Goal: Navigation & Orientation: Find specific page/section

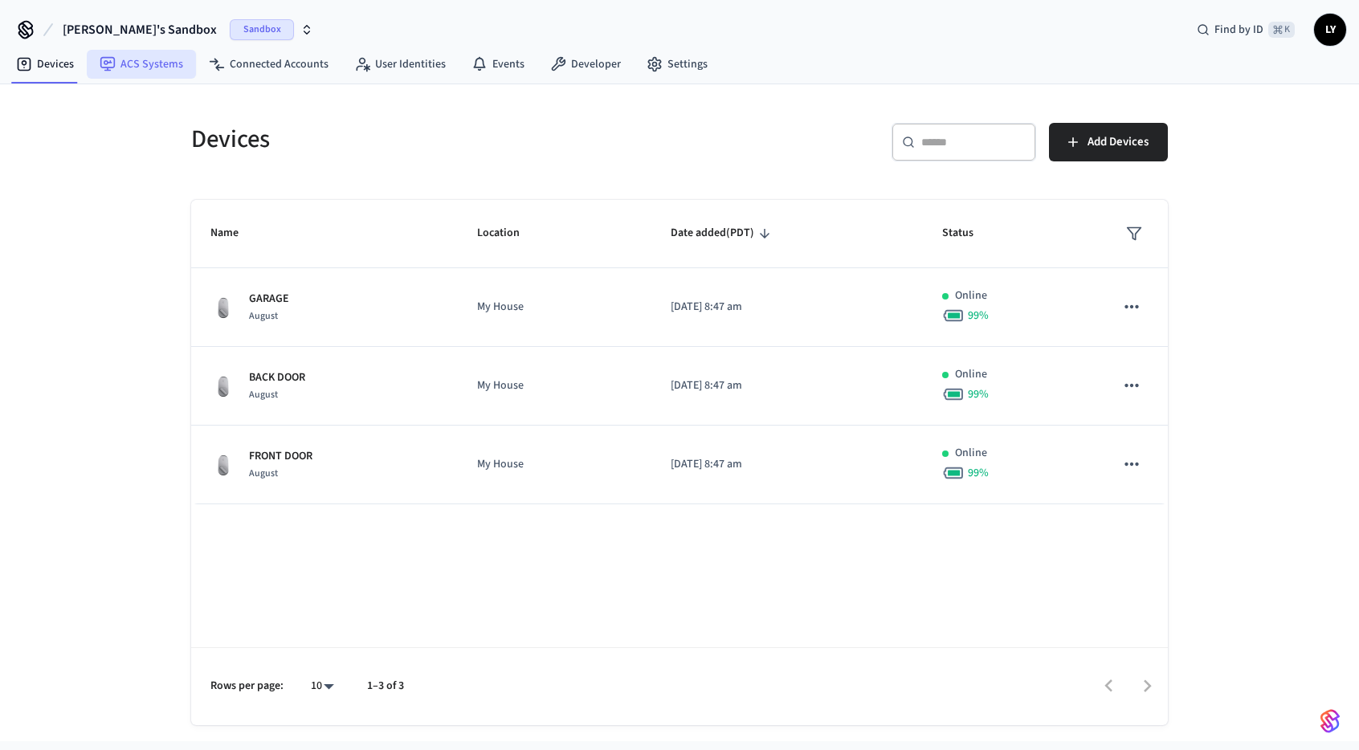
click at [164, 63] on link "ACS Systems" at bounding box center [141, 64] width 109 height 29
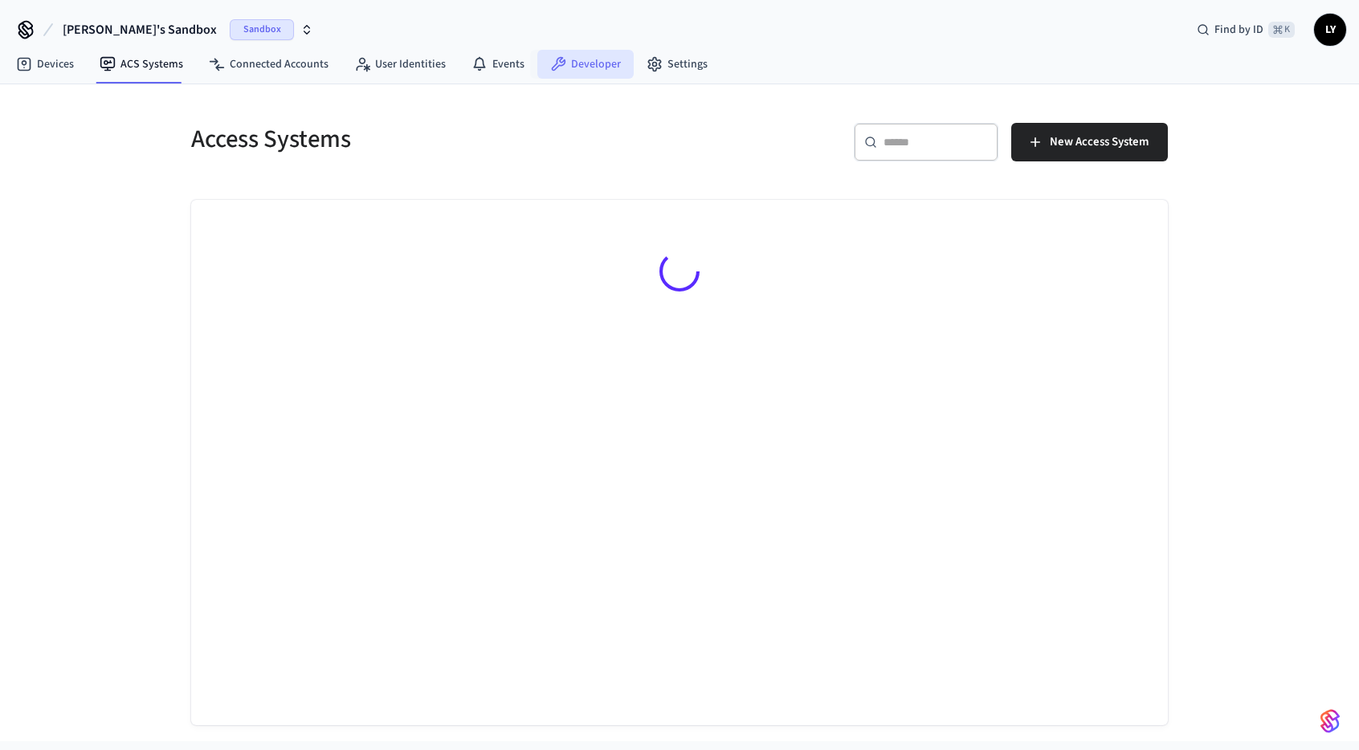
click at [572, 55] on link "Developer" at bounding box center [585, 64] width 96 height 29
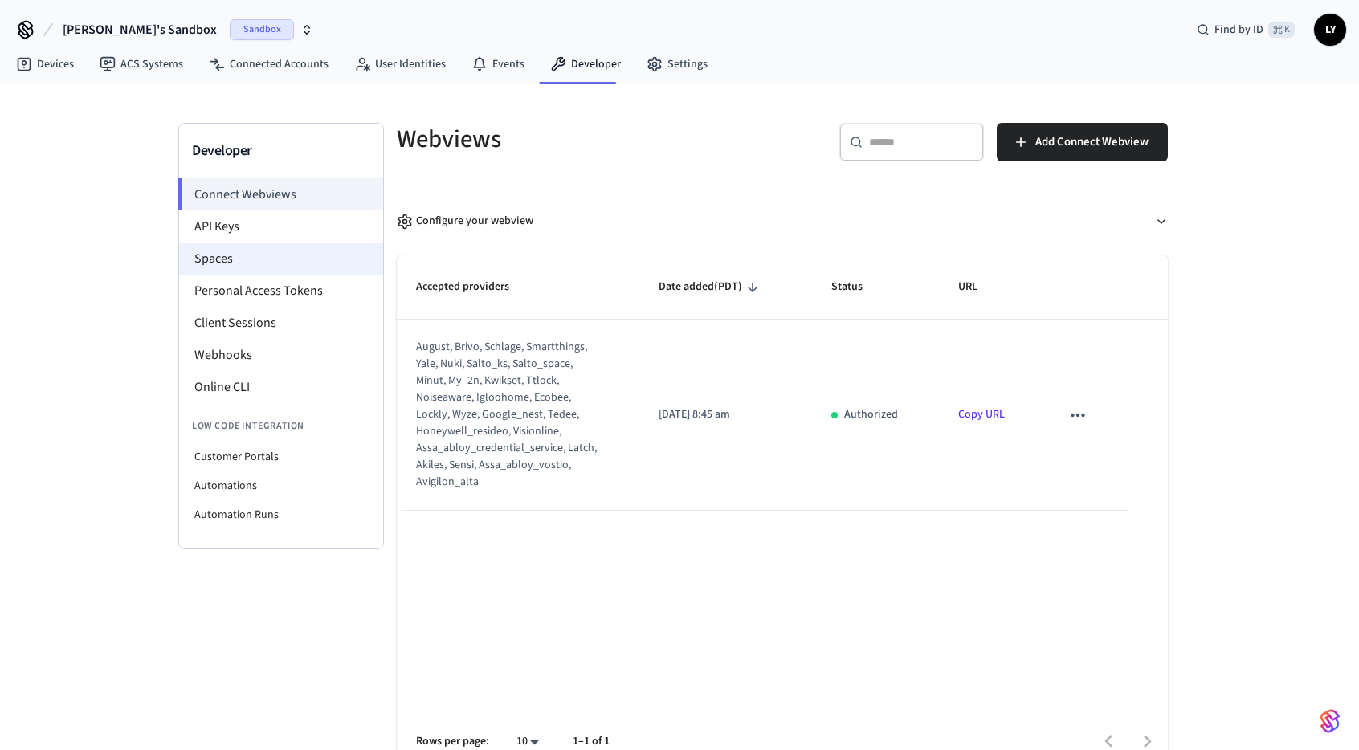
click at [252, 267] on li "Spaces" at bounding box center [281, 259] width 204 height 32
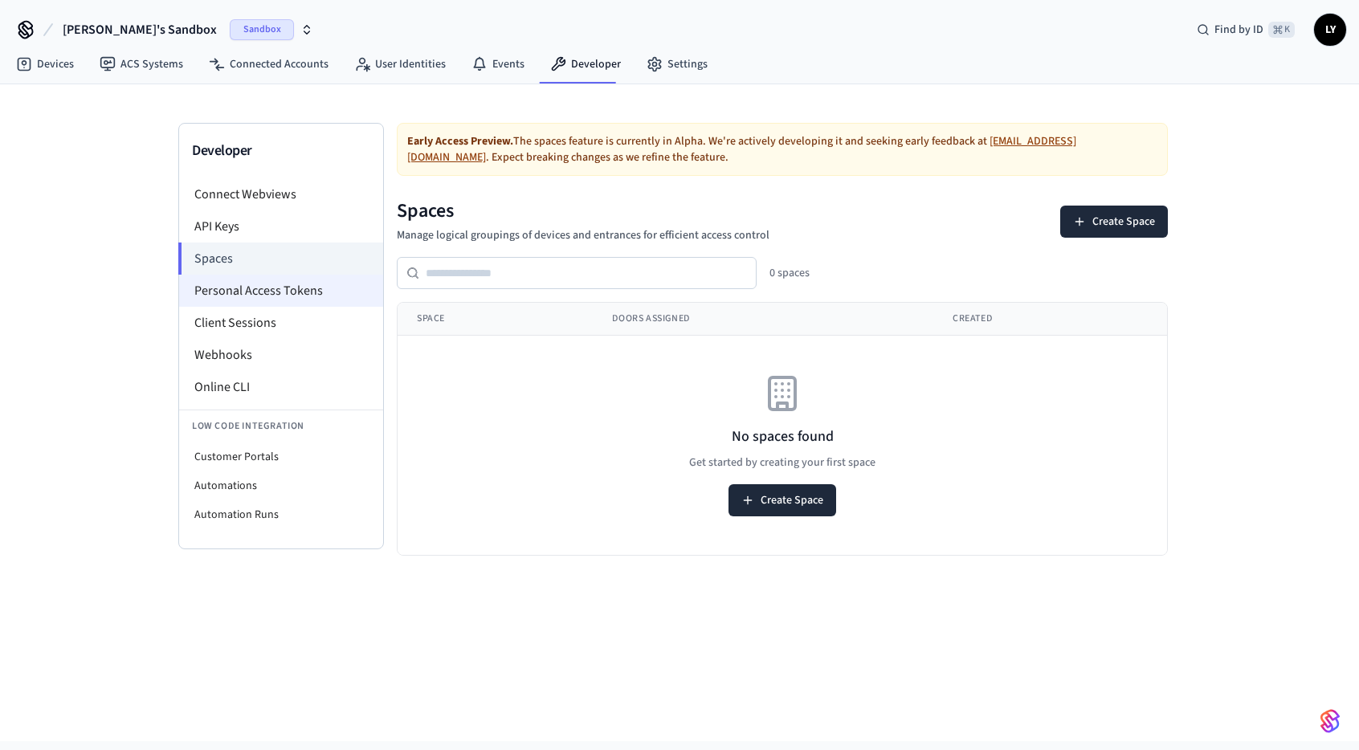
click at [312, 289] on li "Personal Access Tokens" at bounding box center [281, 291] width 204 height 32
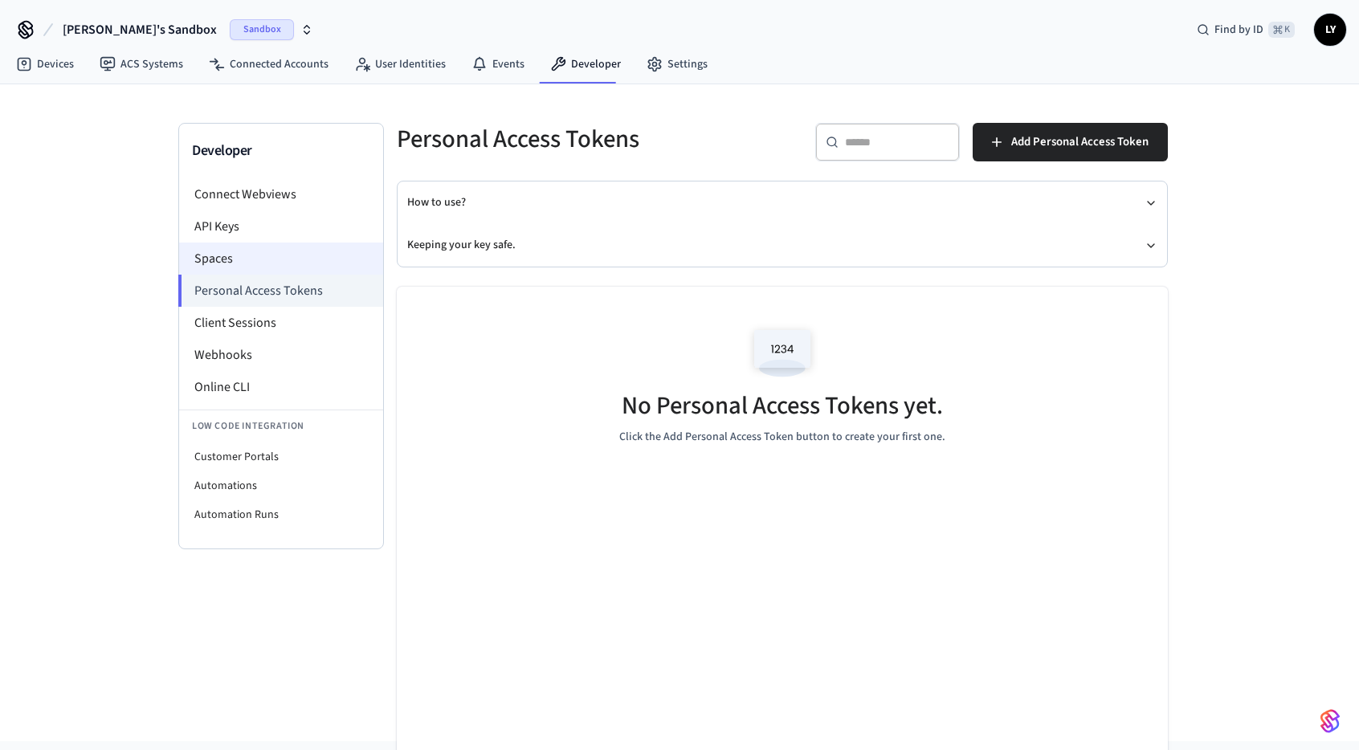
click at [238, 254] on li "Spaces" at bounding box center [281, 259] width 204 height 32
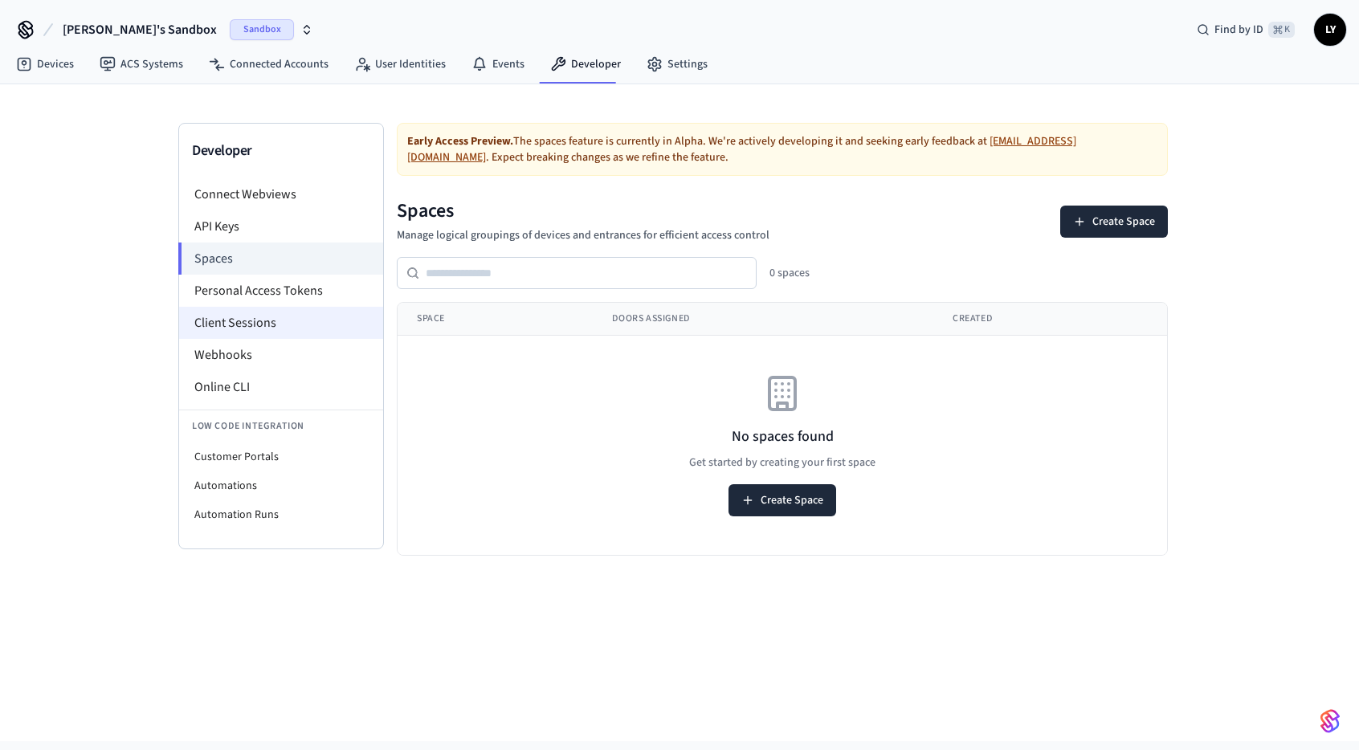
click at [277, 329] on li "Client Sessions" at bounding box center [281, 323] width 204 height 32
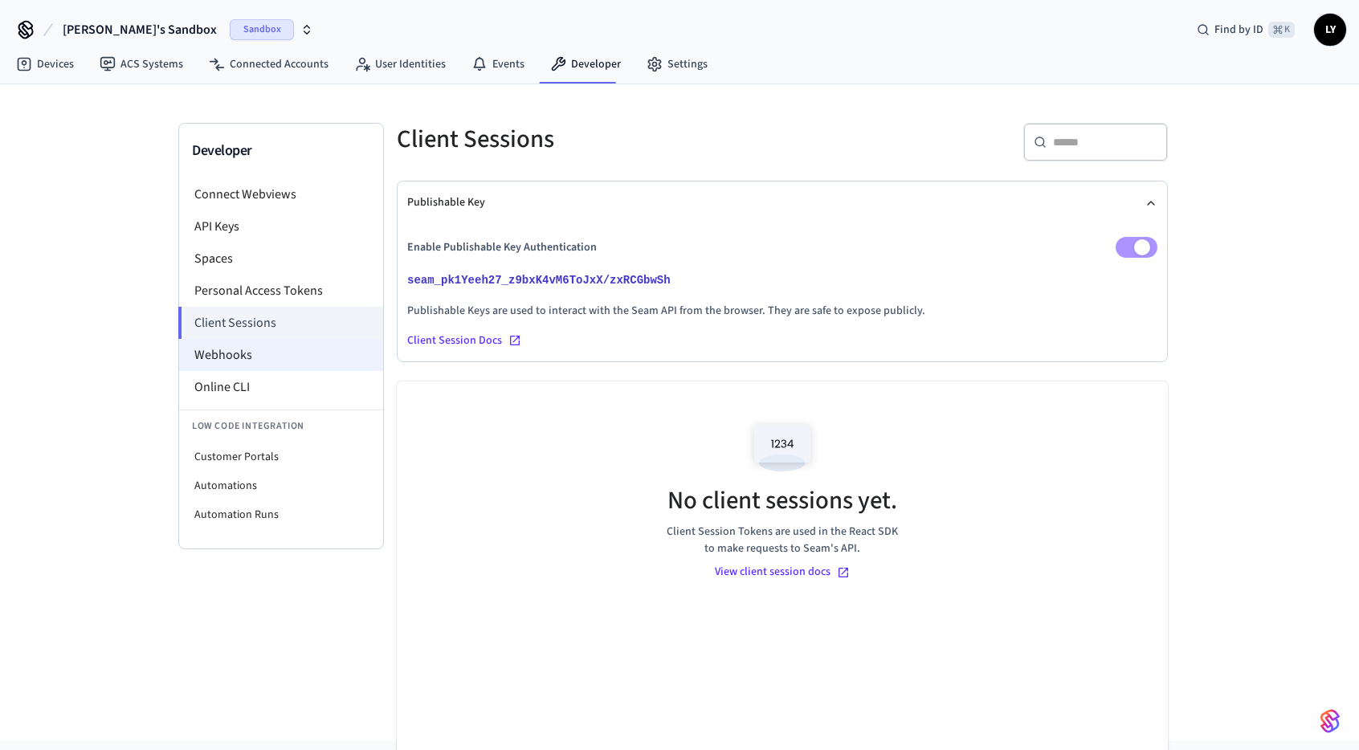
click at [280, 353] on li "Webhooks" at bounding box center [281, 355] width 204 height 32
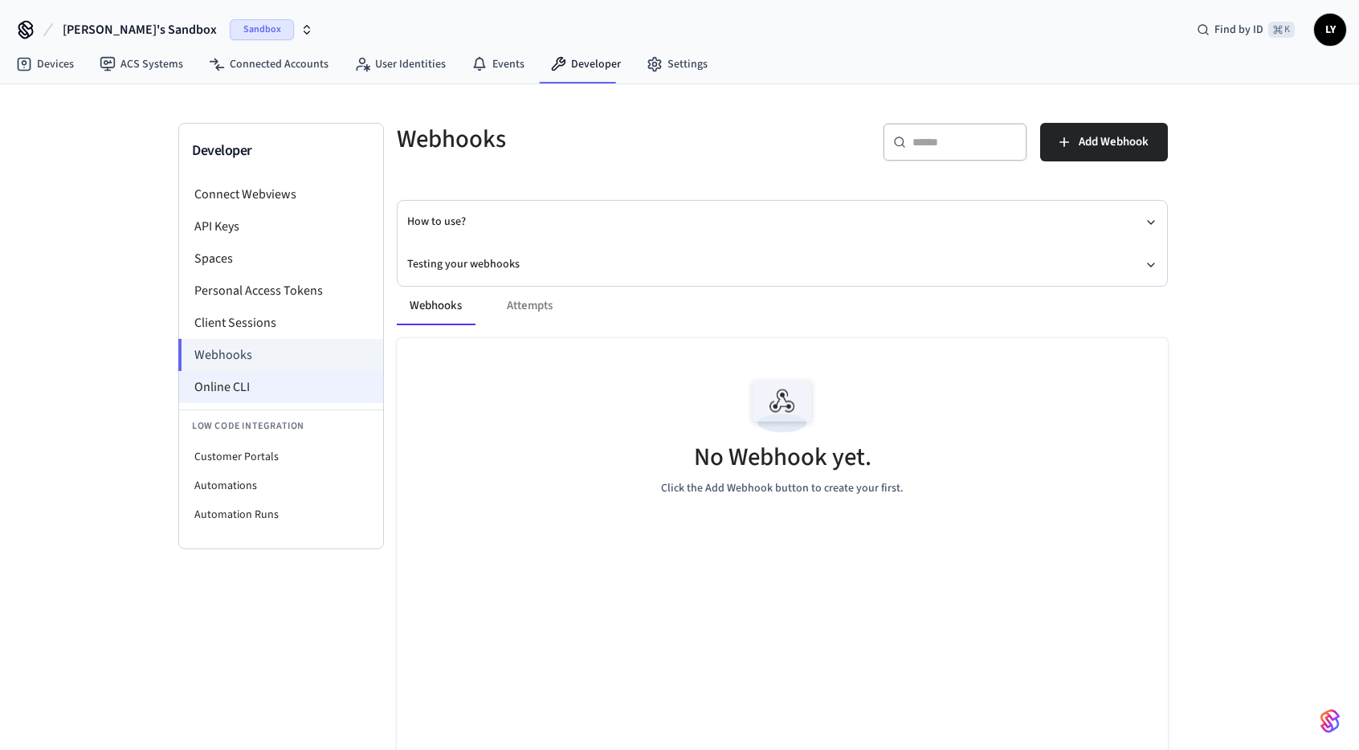
click at [283, 388] on li "Online CLI" at bounding box center [281, 387] width 204 height 32
click at [252, 378] on li "Online CLI" at bounding box center [281, 387] width 204 height 32
click at [295, 455] on li "Customer Portals" at bounding box center [281, 457] width 204 height 29
select select "**********"
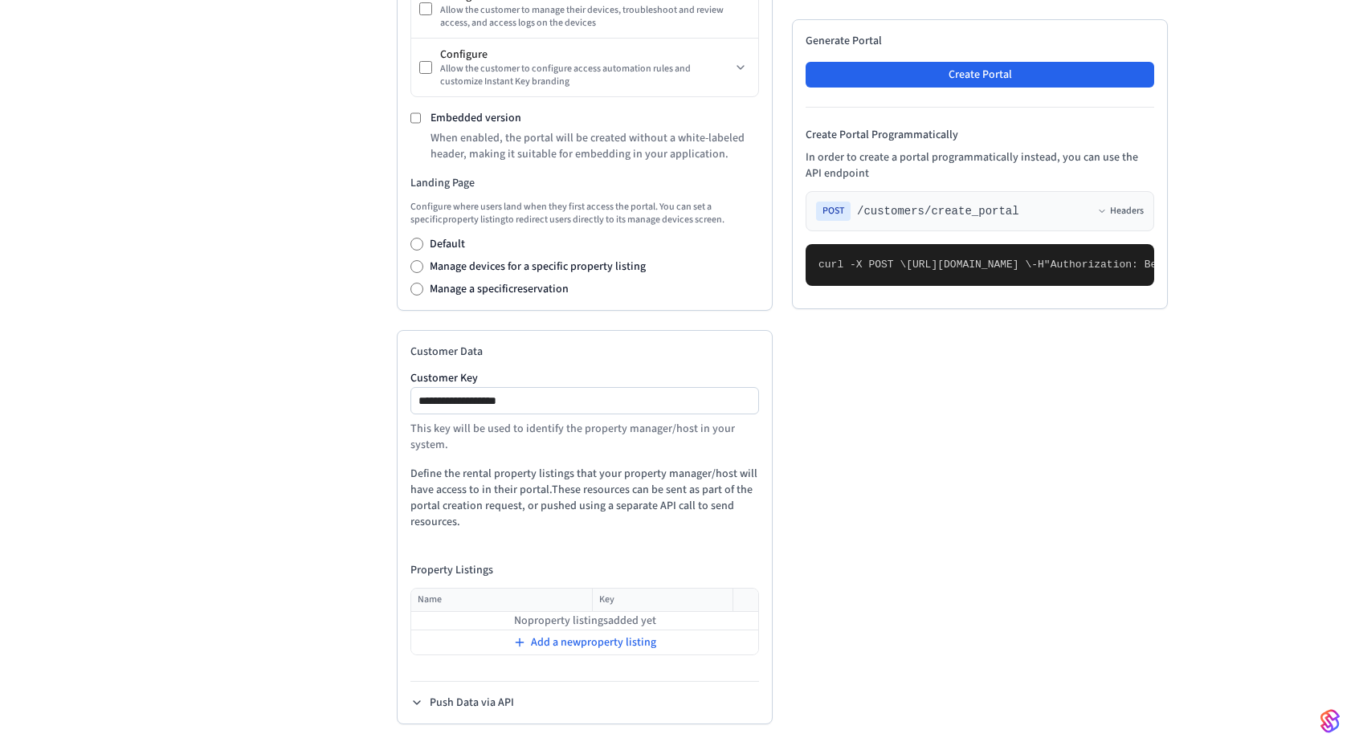
scroll to position [129, 0]
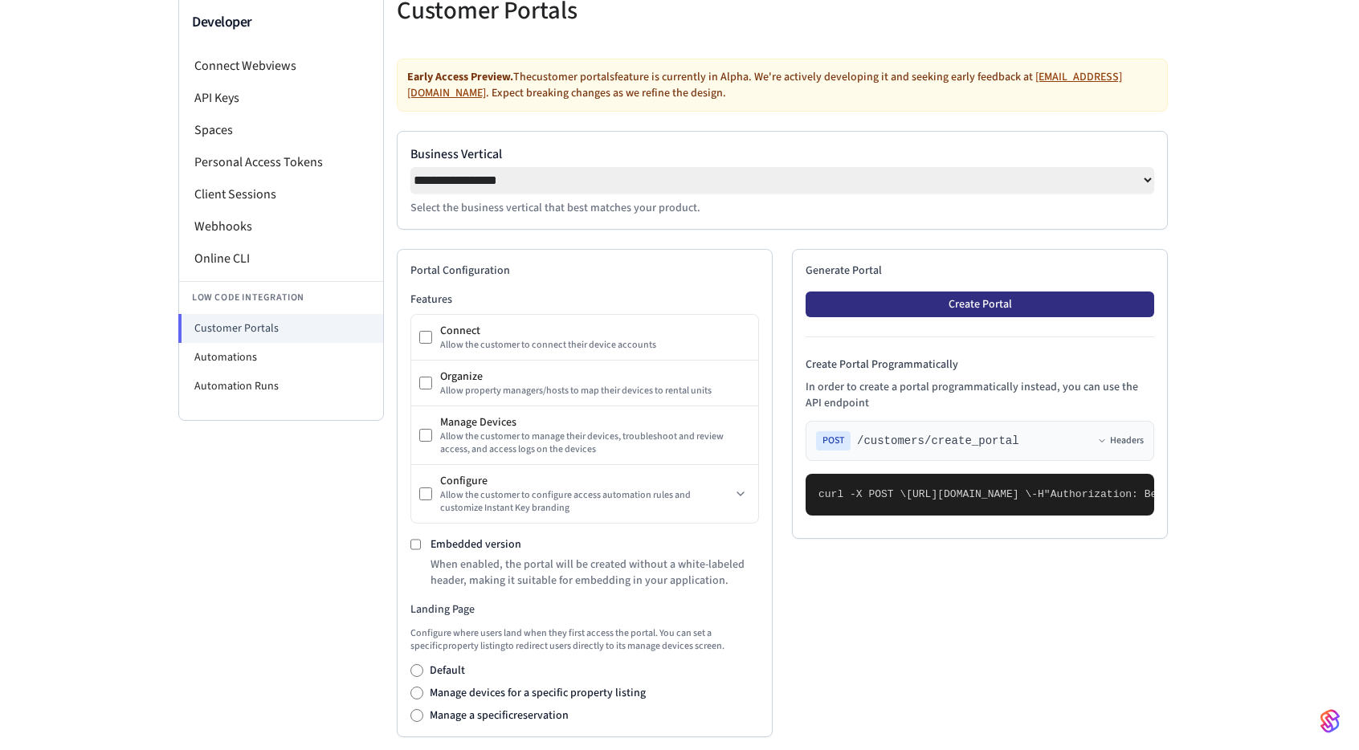
click at [873, 297] on button "Create Portal" at bounding box center [980, 305] width 349 height 26
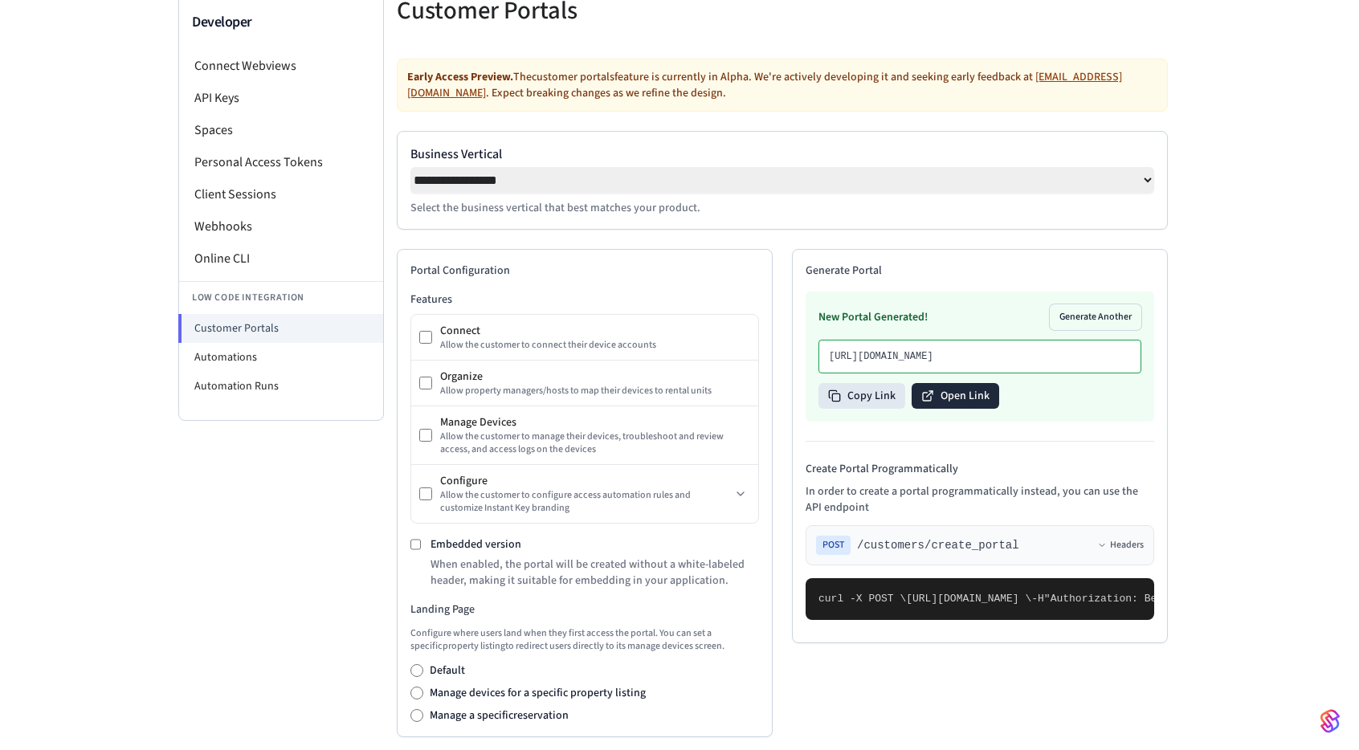
click at [981, 409] on button "Open Link" at bounding box center [956, 396] width 88 height 26
click at [329, 351] on li "Automations" at bounding box center [281, 357] width 204 height 29
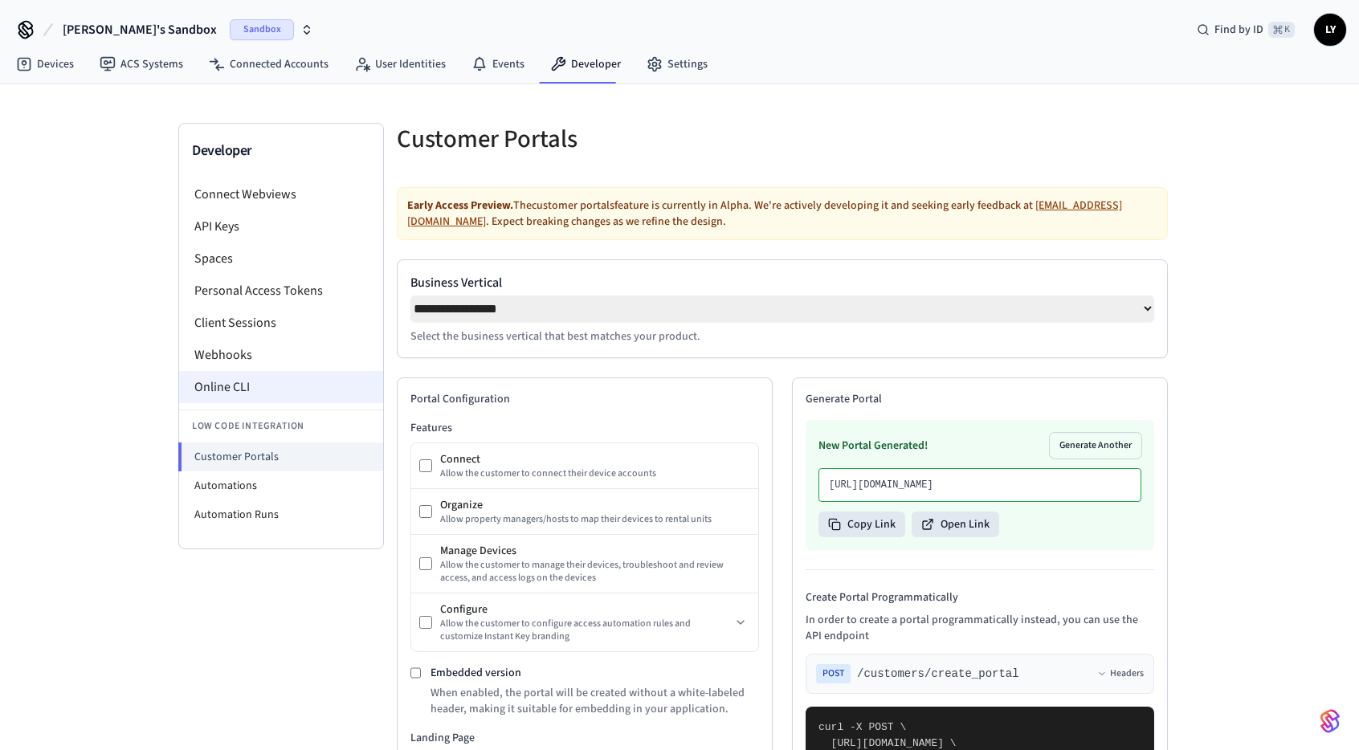
select select "**********"
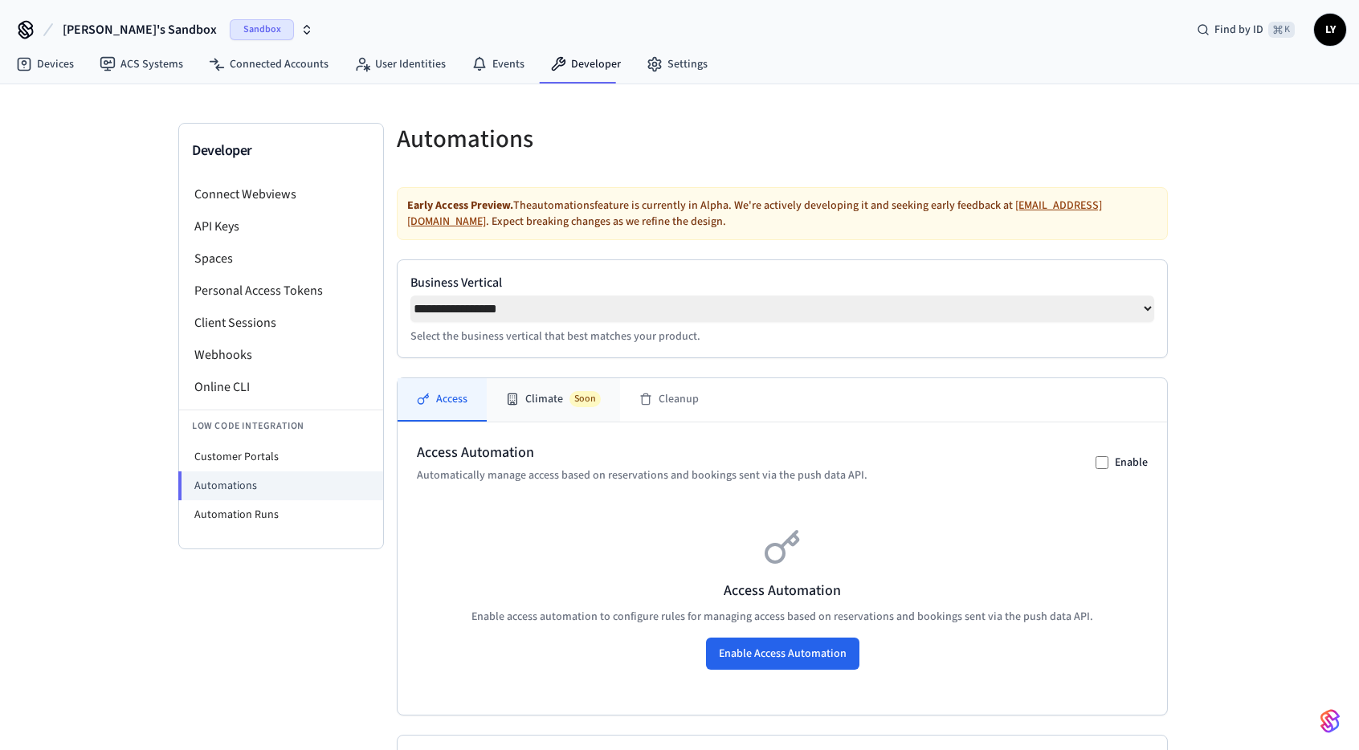
click at [513, 414] on button "Climate Soon" at bounding box center [553, 399] width 133 height 43
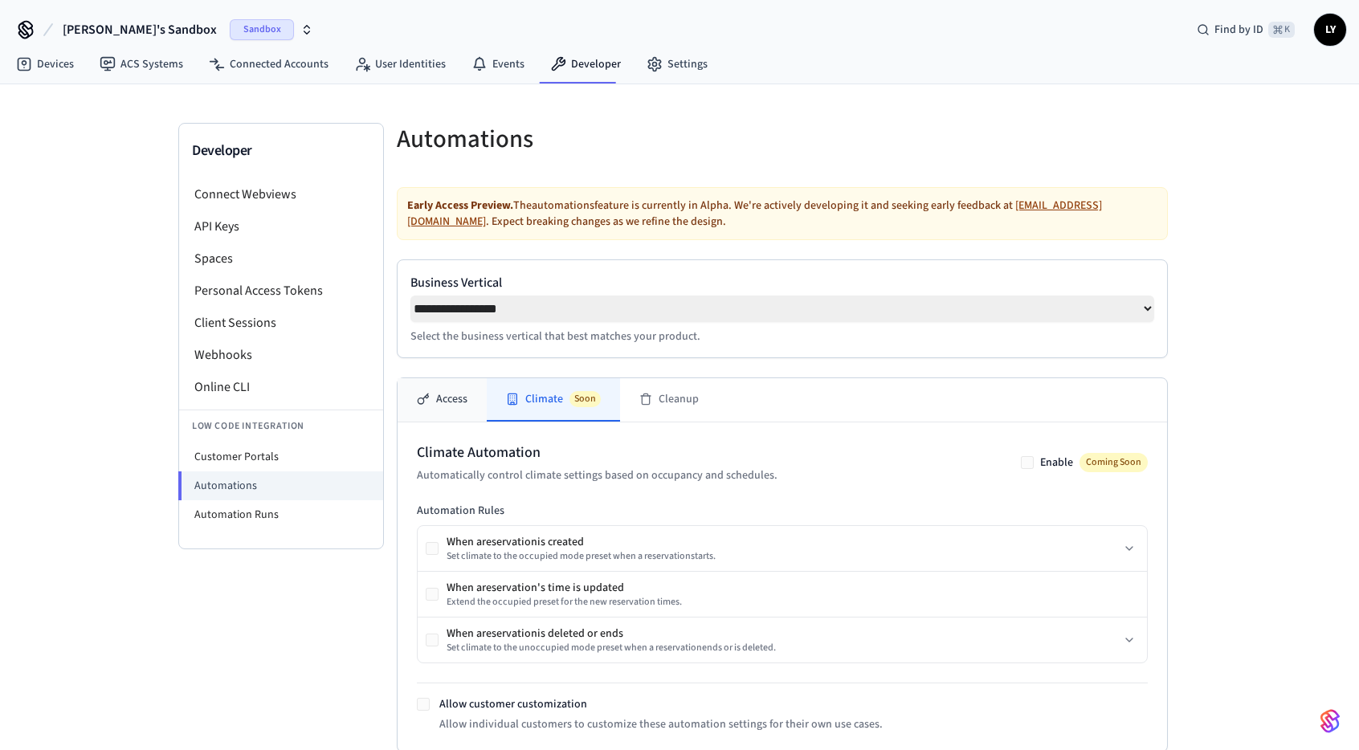
click at [485, 408] on button "Access" at bounding box center [442, 399] width 89 height 43
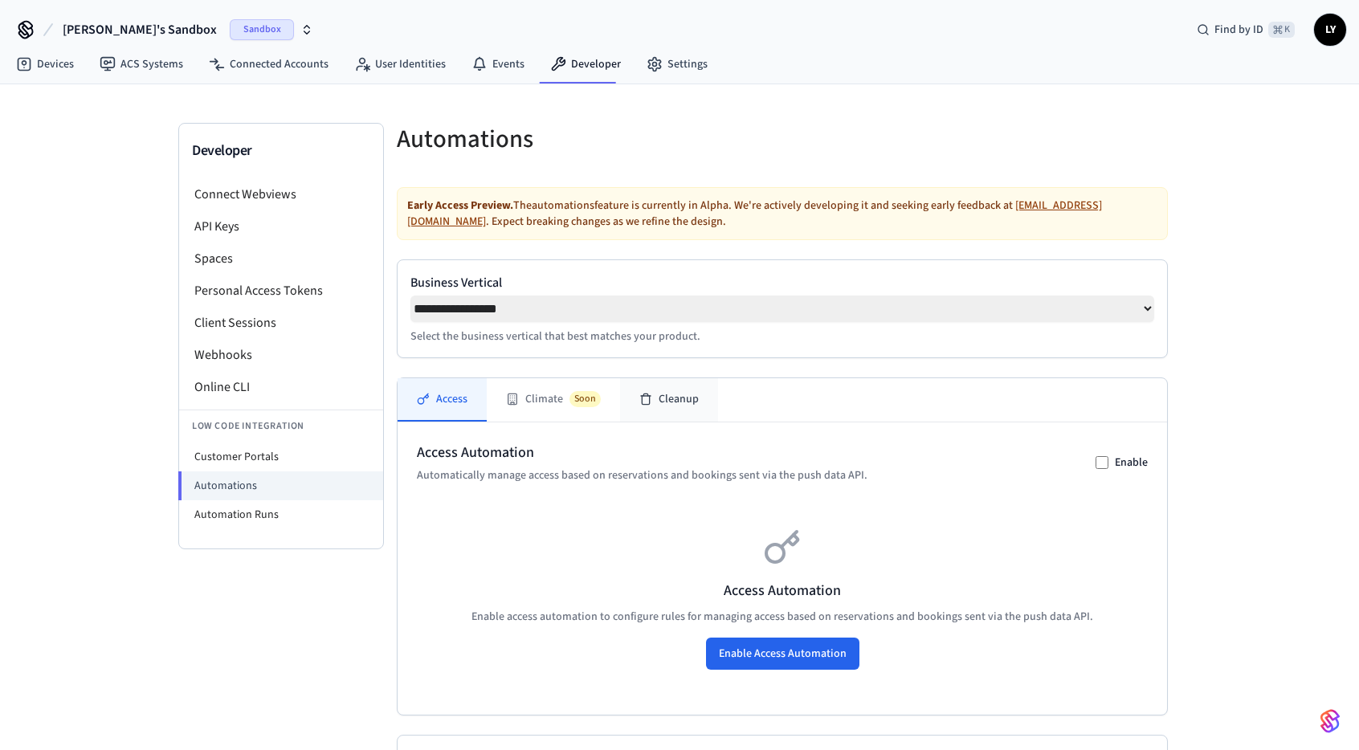
click at [690, 415] on button "Cleanup" at bounding box center [669, 399] width 98 height 43
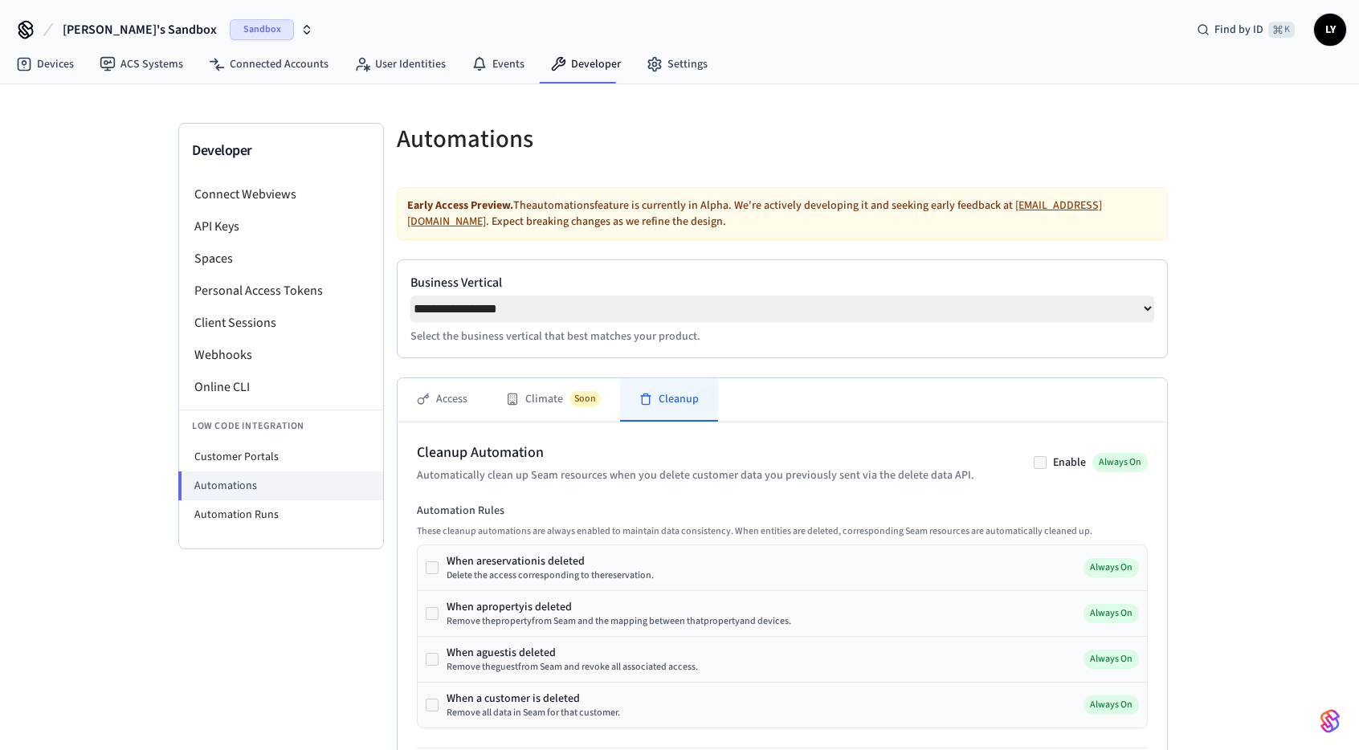
scroll to position [20, 0]
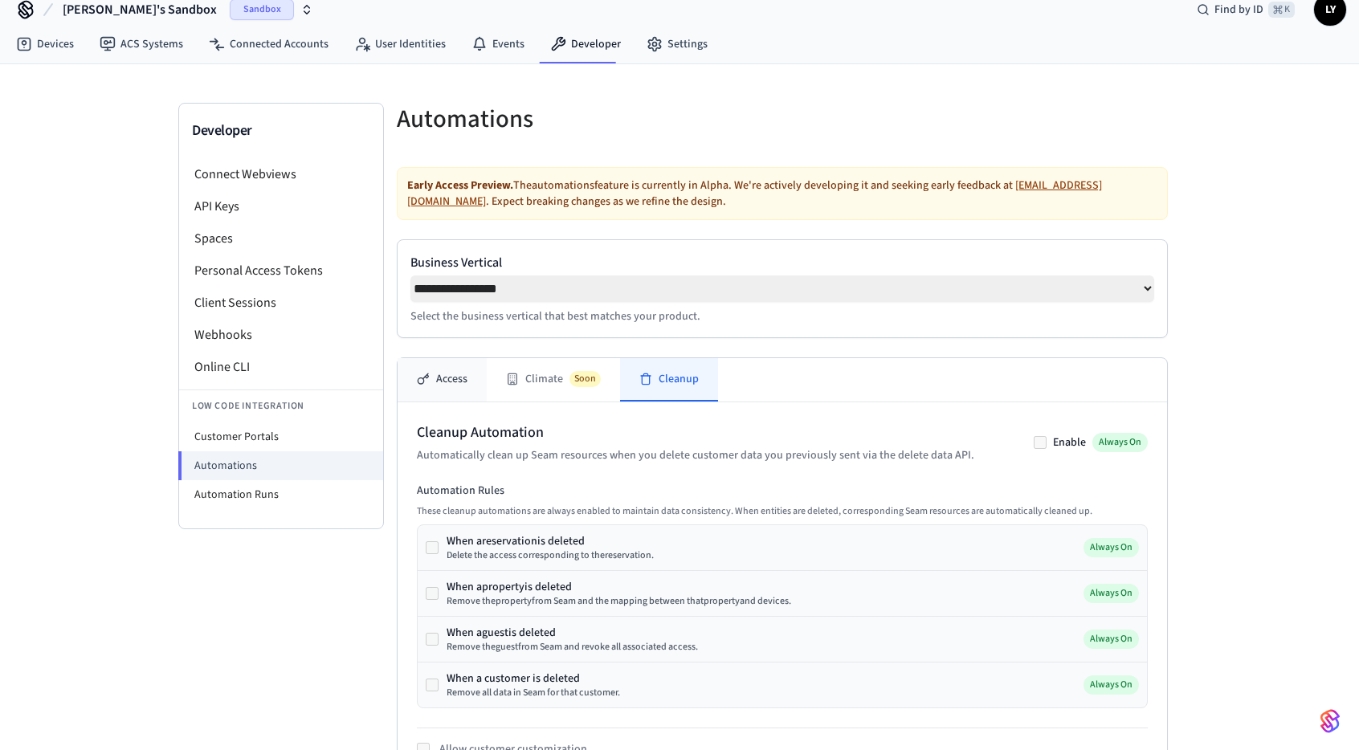
click at [461, 402] on button "Access" at bounding box center [442, 379] width 89 height 43
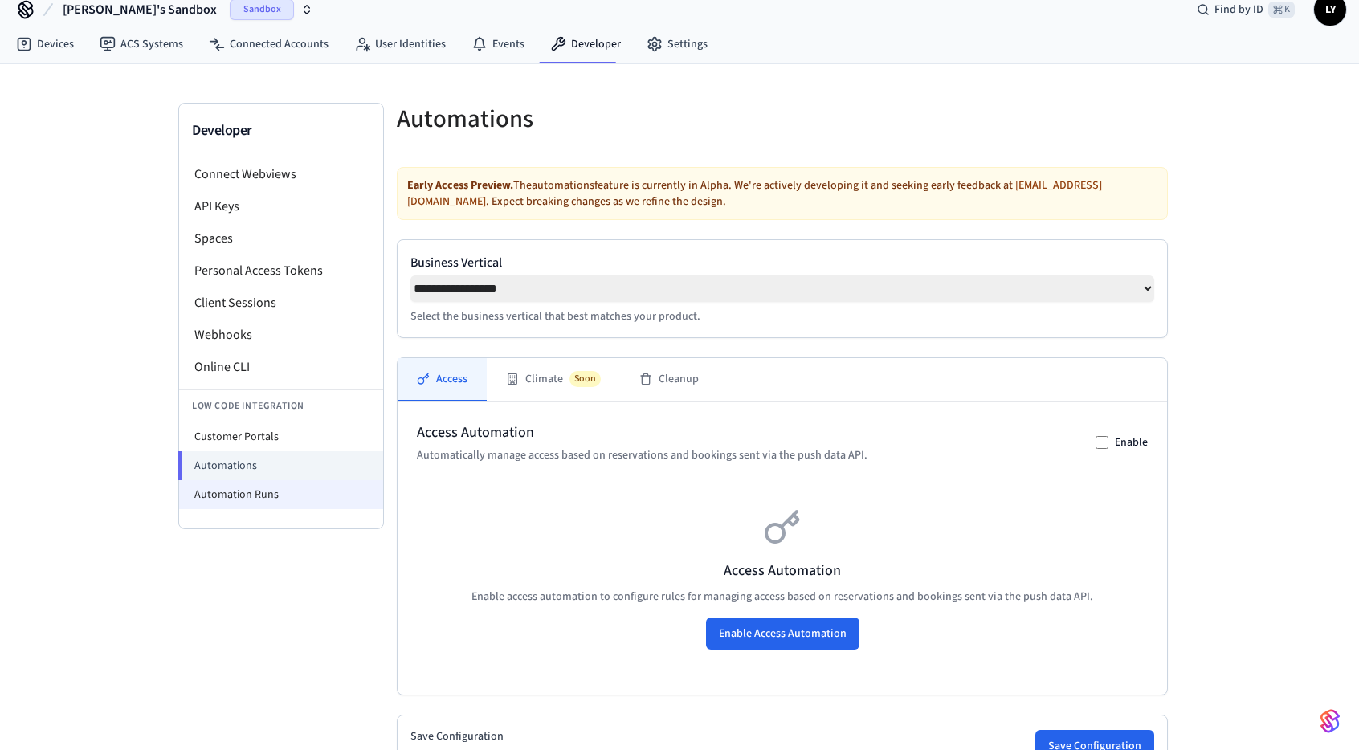
click at [324, 500] on li "Automation Runs" at bounding box center [281, 494] width 204 height 29
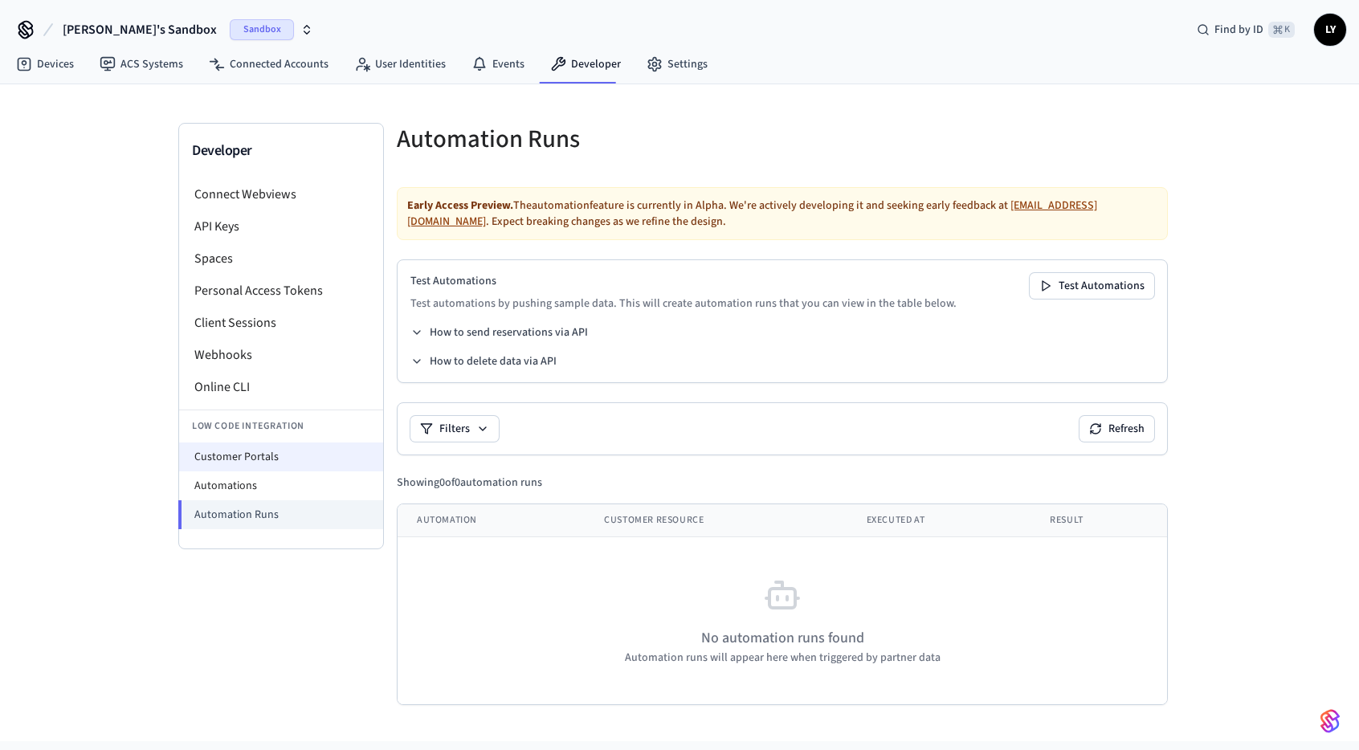
click at [304, 453] on li "Customer Portals" at bounding box center [281, 457] width 204 height 29
select select "**********"
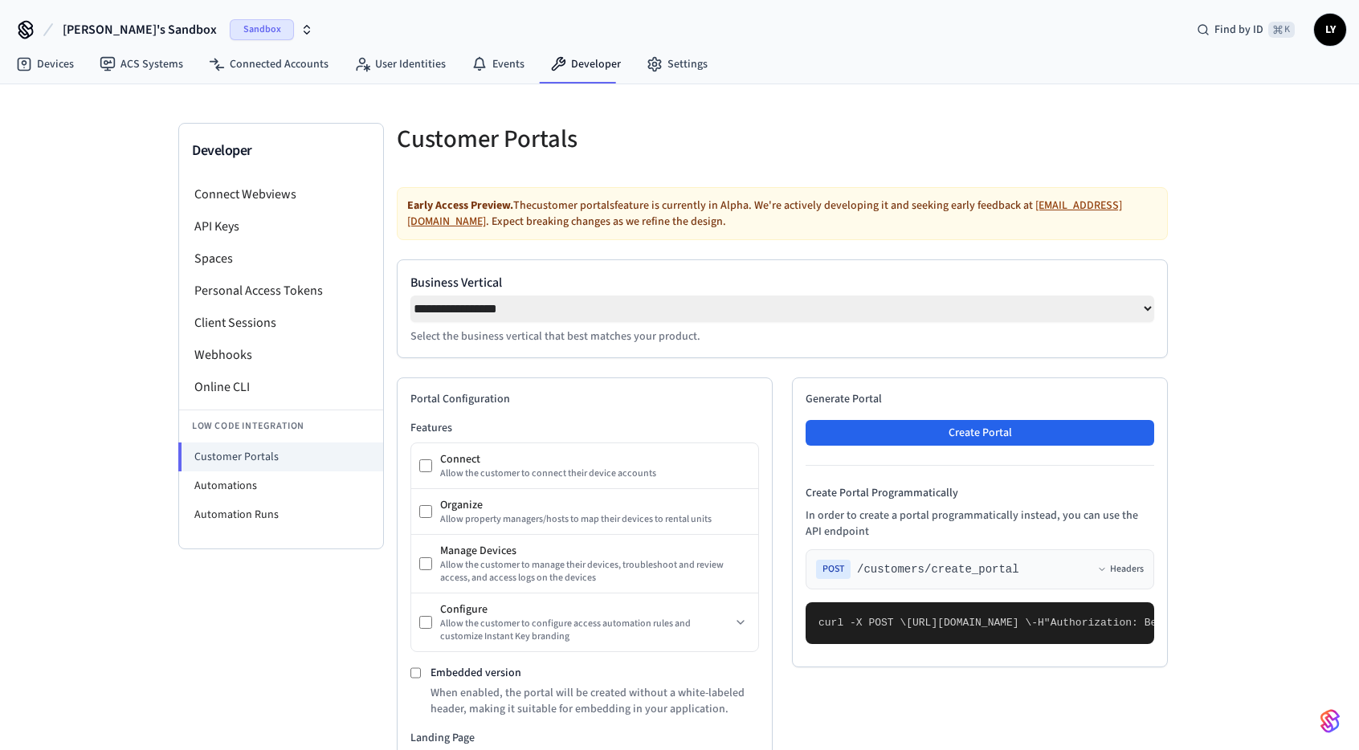
scroll to position [562, 0]
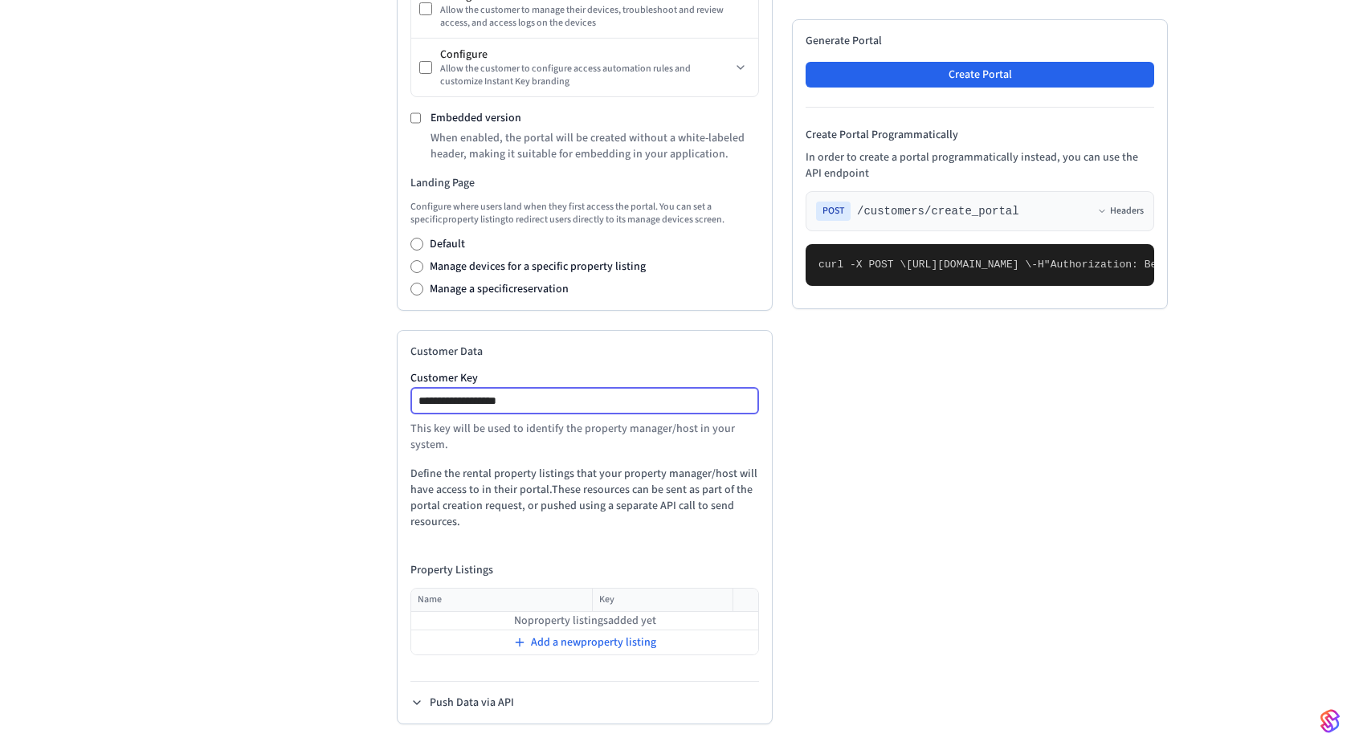
click at [640, 404] on input "**********" at bounding box center [585, 400] width 347 height 19
click at [312, 401] on div "Developer Connect Webviews API Keys Spaces Personal Access Tokens Client Sessio…" at bounding box center [281, 159] width 206 height 1182
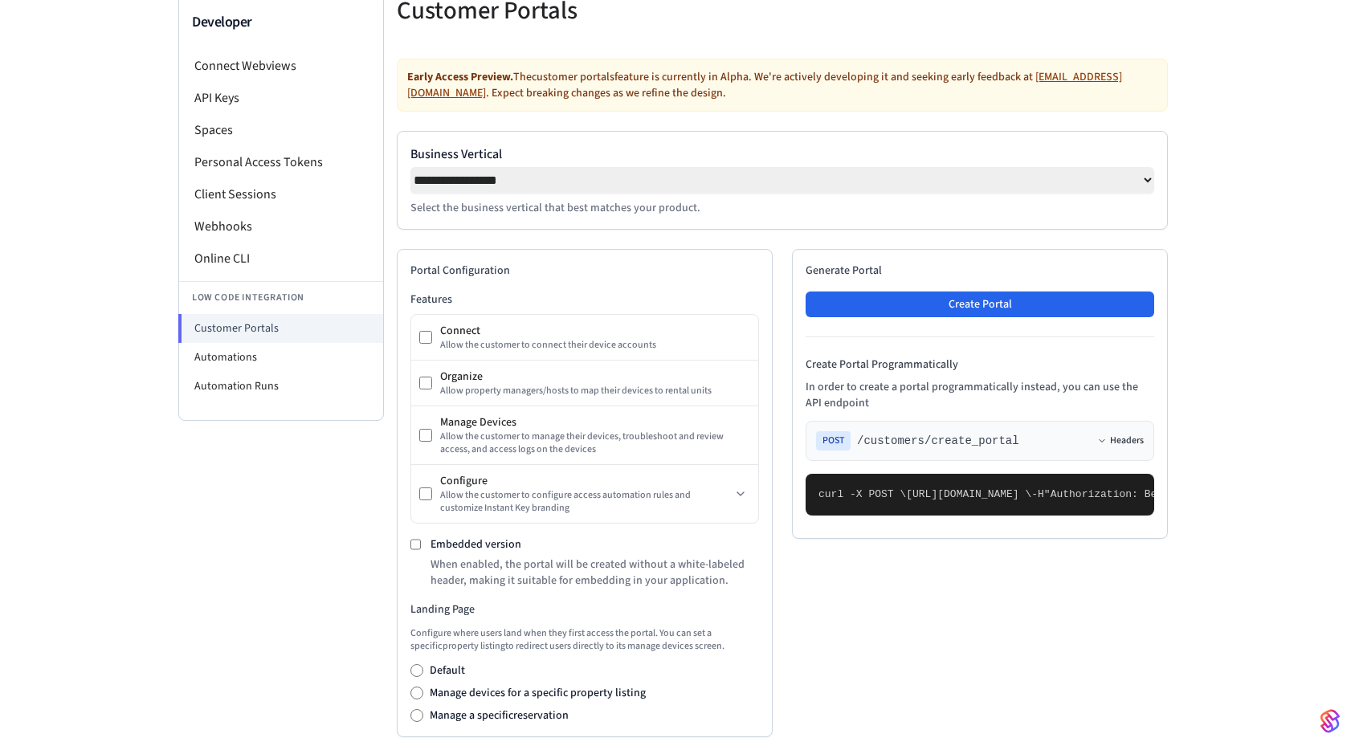
click at [1109, 447] on button "Headers" at bounding box center [1120, 441] width 47 height 13
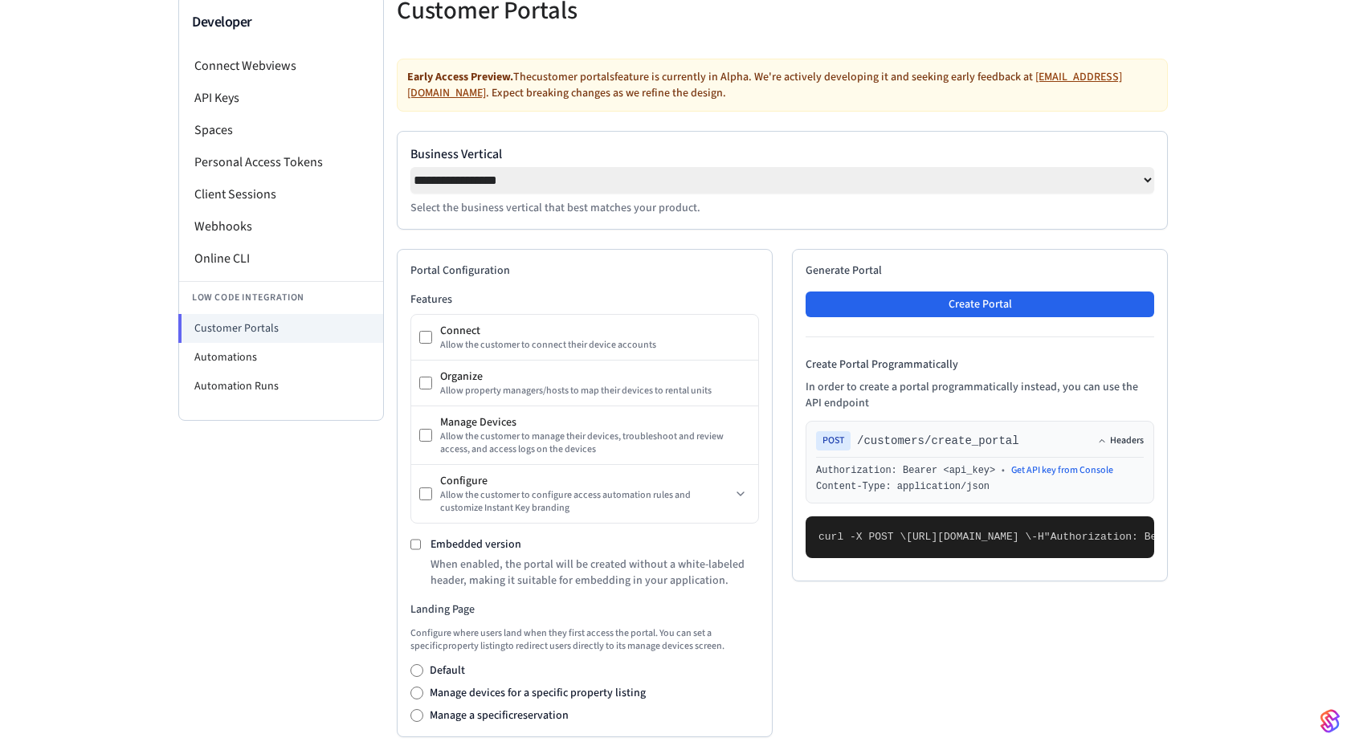
click at [1120, 447] on button "Headers" at bounding box center [1120, 441] width 47 height 13
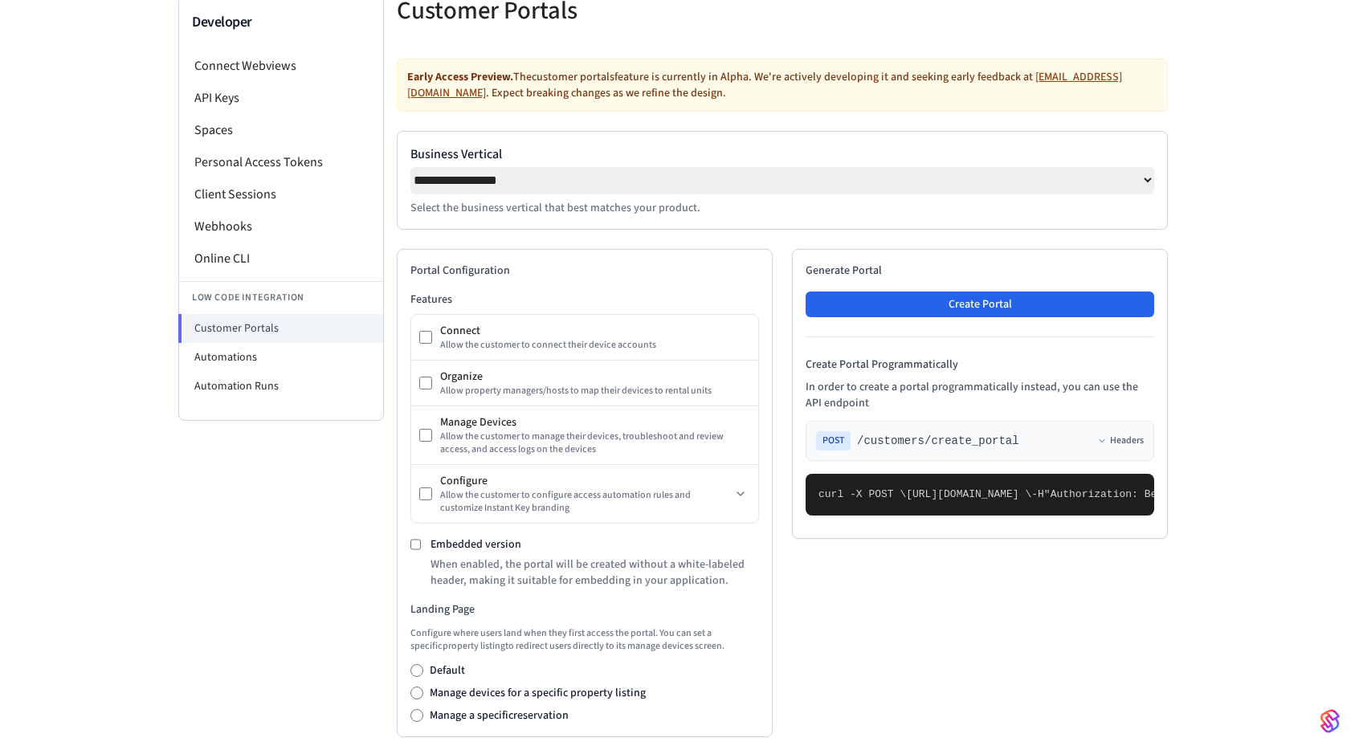
scroll to position [0, 0]
